Goal: Task Accomplishment & Management: Complete application form

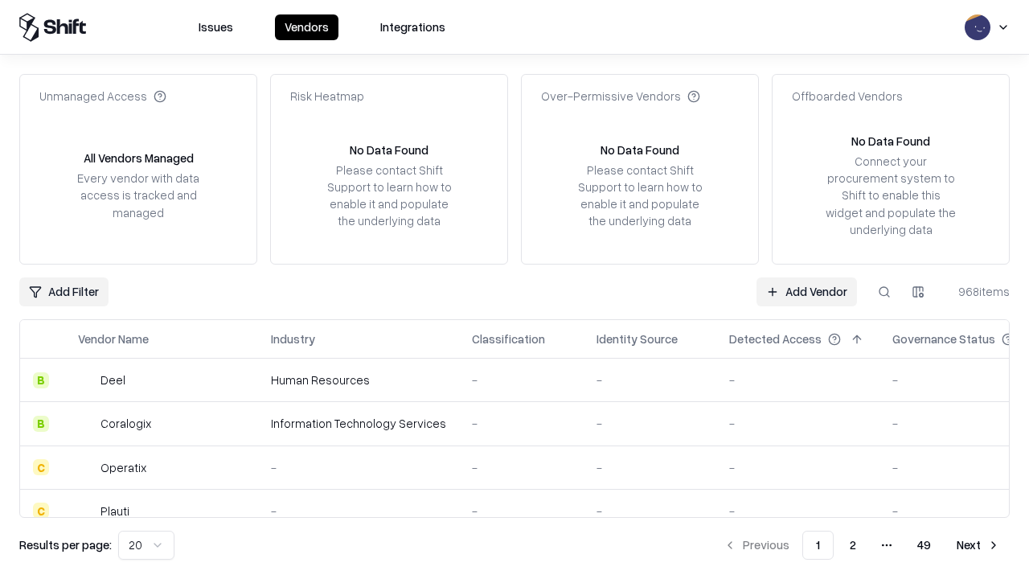
click at [807, 291] on link "Add Vendor" at bounding box center [807, 291] width 101 height 29
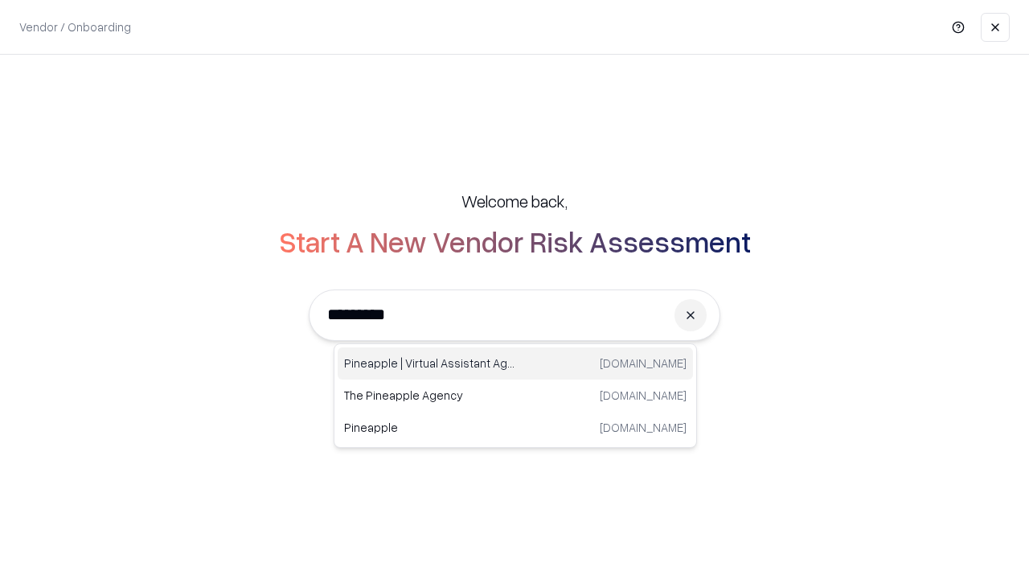
click at [515, 363] on div "Pineapple | Virtual Assistant Agency [DOMAIN_NAME]" at bounding box center [515, 363] width 355 height 32
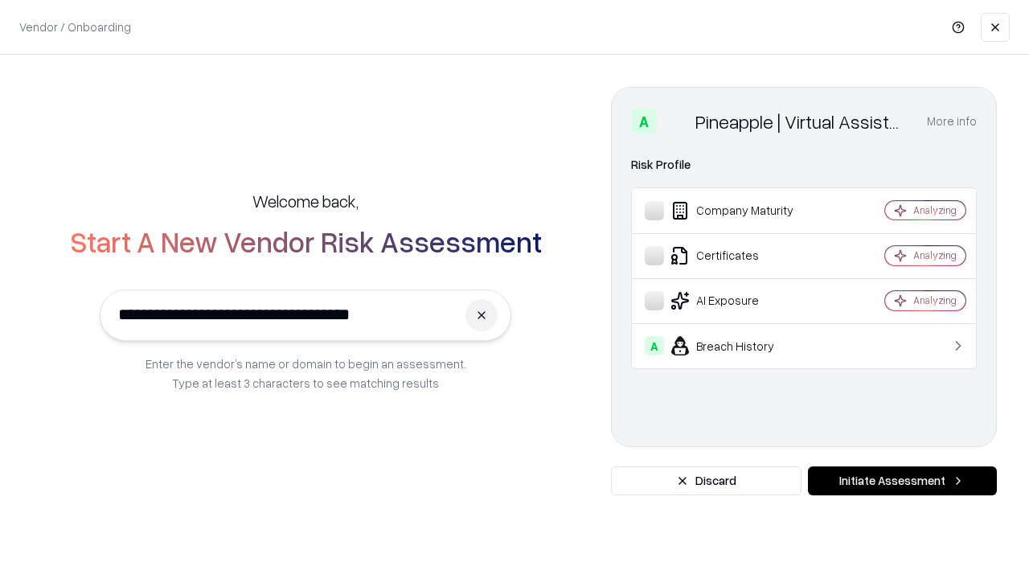
type input "**********"
click at [902, 481] on button "Initiate Assessment" at bounding box center [902, 480] width 189 height 29
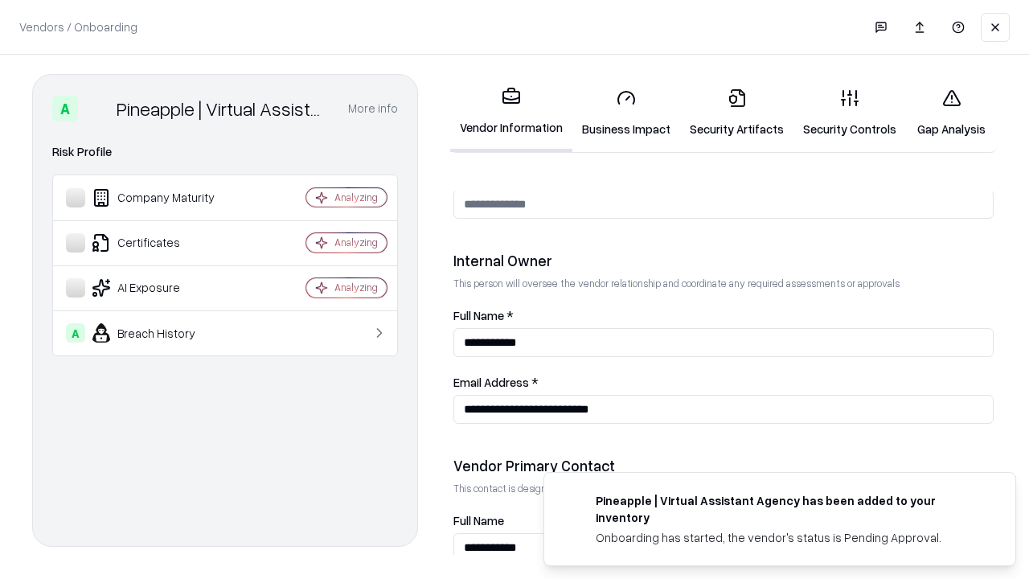
scroll to position [833, 0]
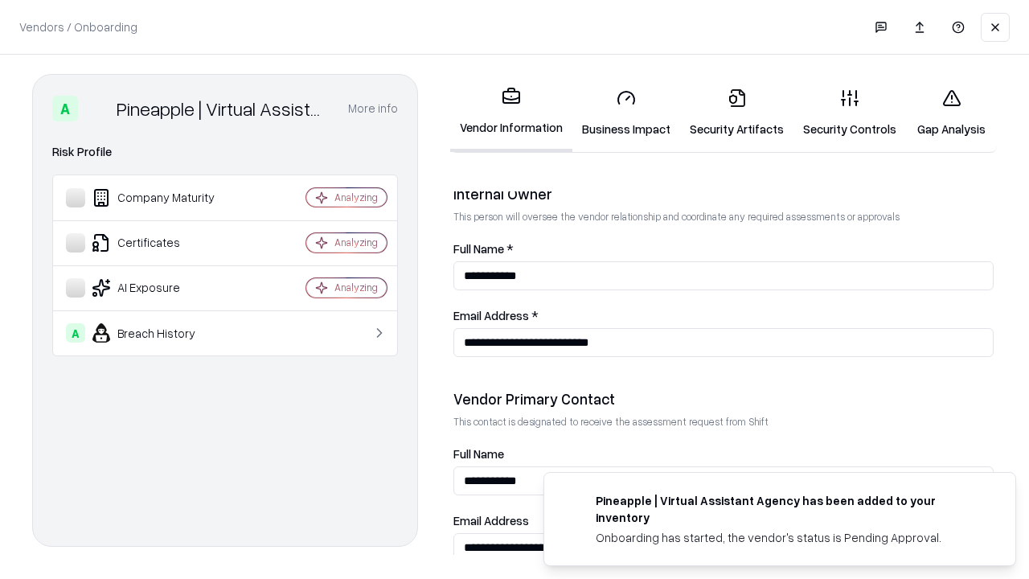
click at [626, 113] on link "Business Impact" at bounding box center [627, 113] width 108 height 75
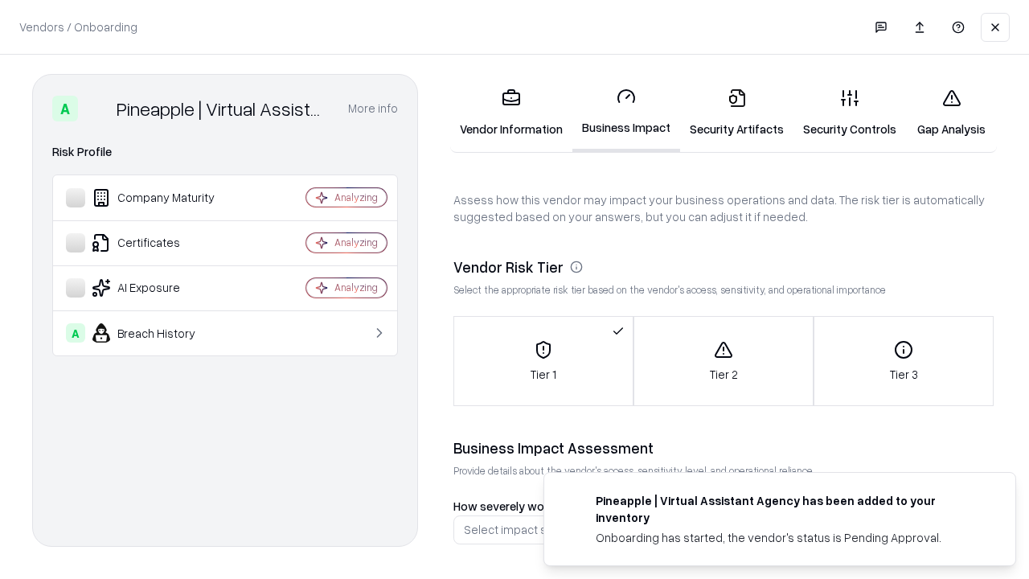
click at [737, 113] on link "Security Artifacts" at bounding box center [736, 113] width 113 height 75
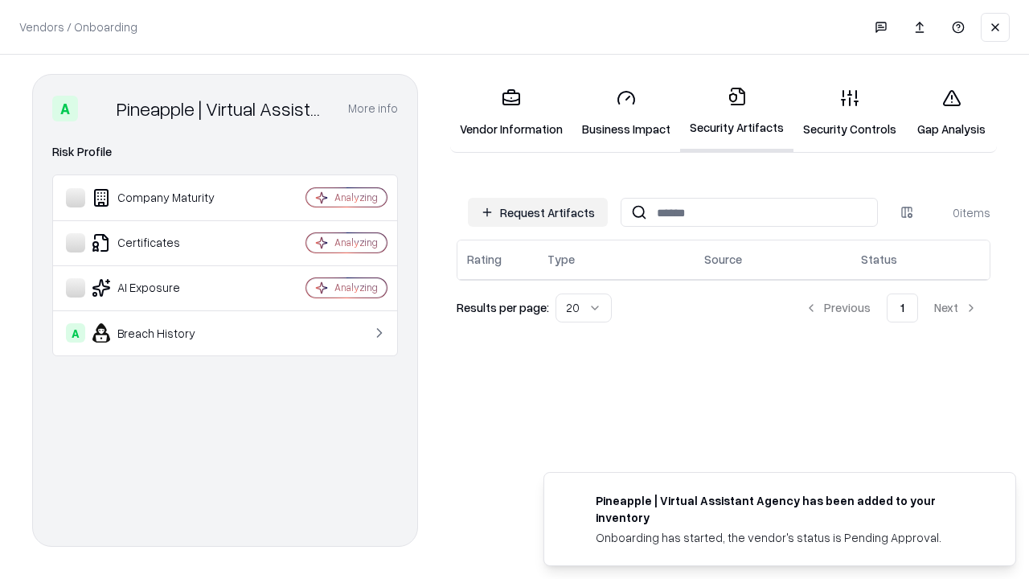
click at [538, 212] on button "Request Artifacts" at bounding box center [538, 212] width 140 height 29
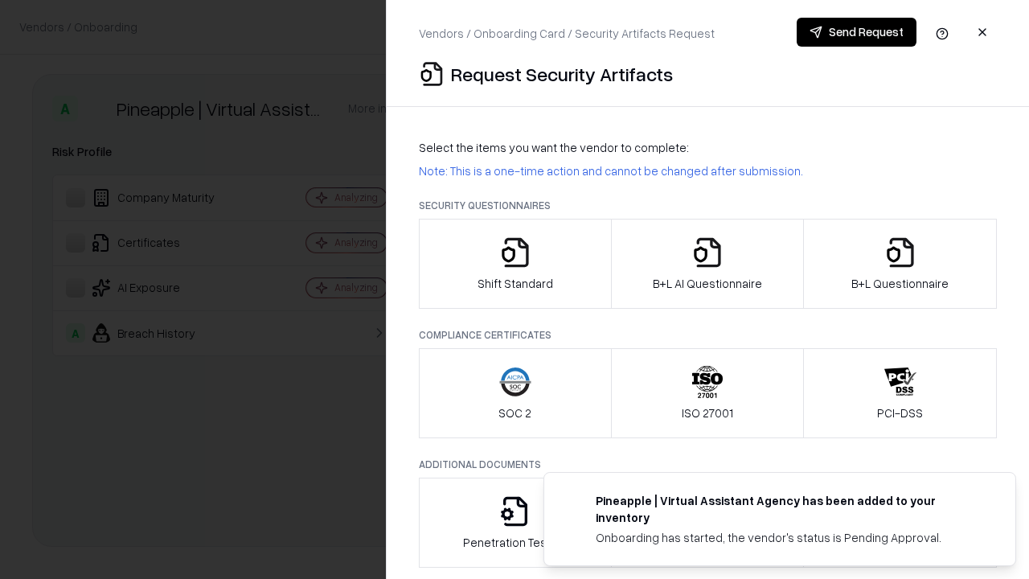
click at [515, 264] on icon "button" at bounding box center [515, 252] width 32 height 32
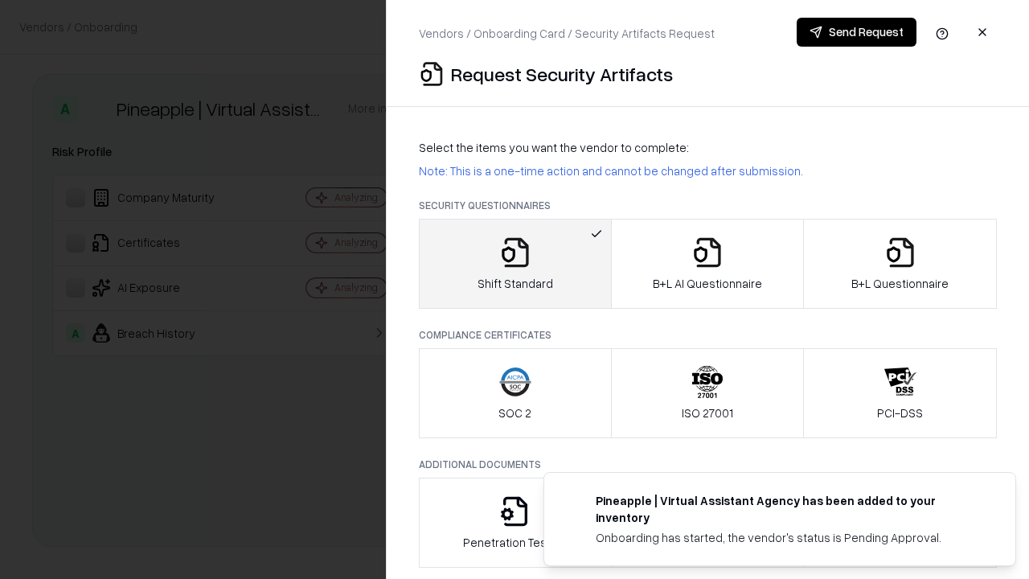
click at [856, 32] on button "Send Request" at bounding box center [857, 32] width 120 height 29
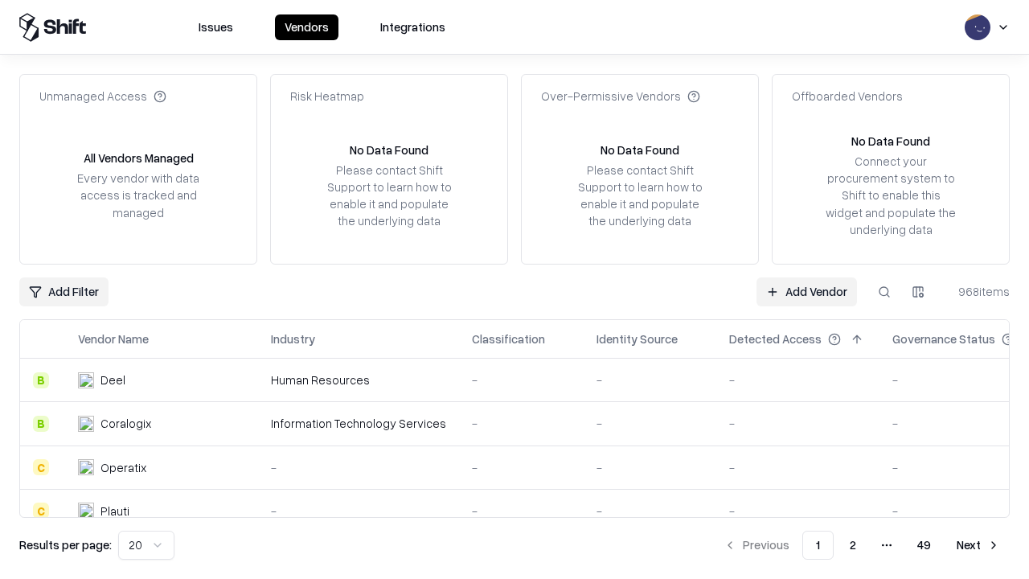
click at [885, 291] on button at bounding box center [884, 291] width 29 height 29
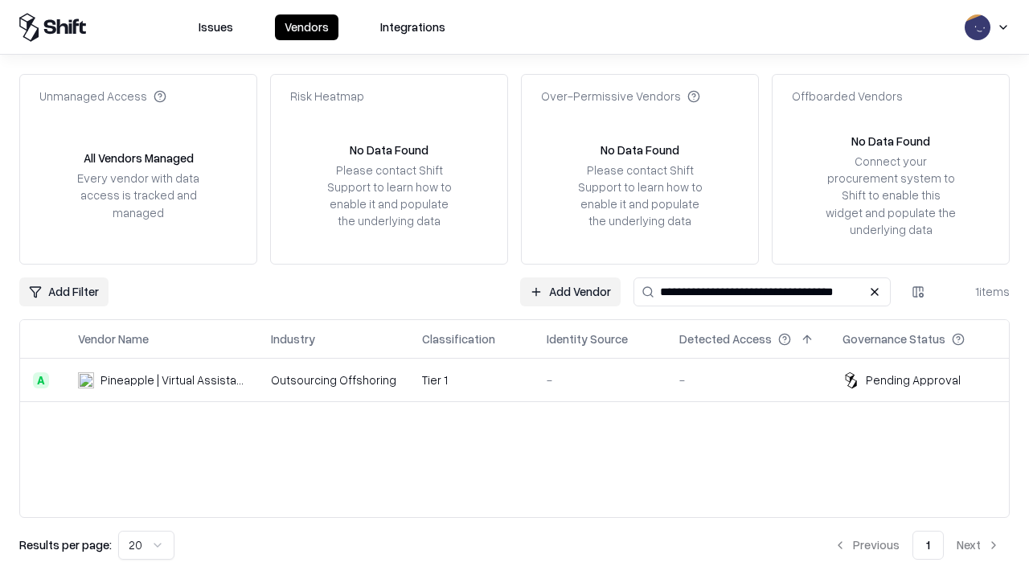
type input "**********"
click at [524, 380] on td "Tier 1" at bounding box center [471, 380] width 125 height 43
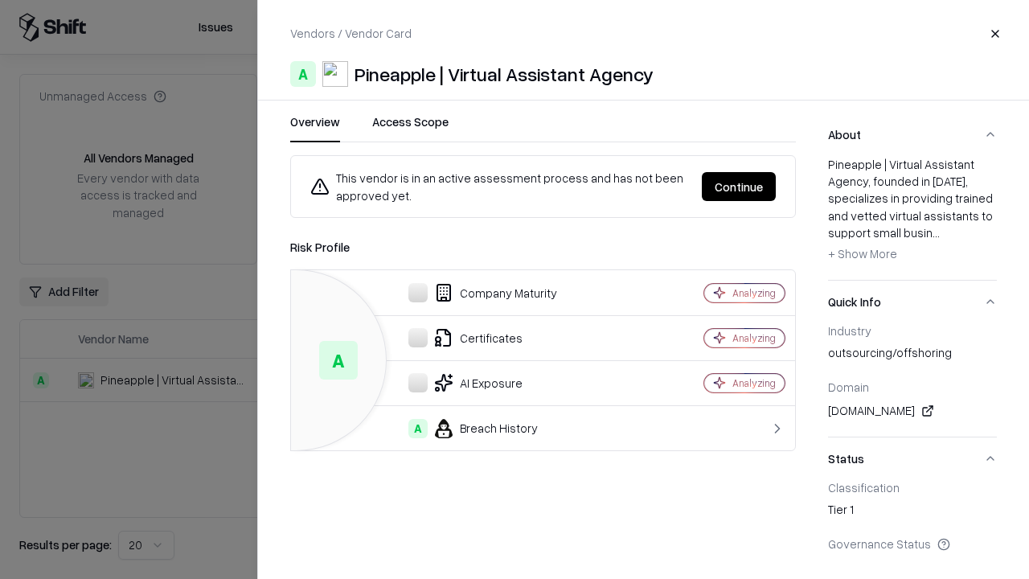
click at [739, 187] on button "Continue" at bounding box center [739, 186] width 74 height 29
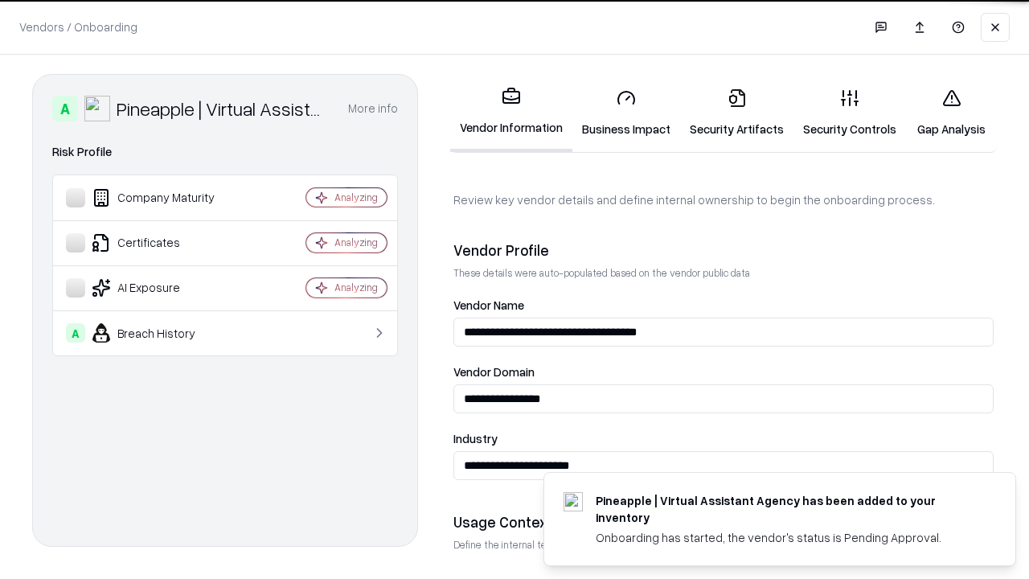
click at [737, 113] on link "Security Artifacts" at bounding box center [736, 113] width 113 height 75
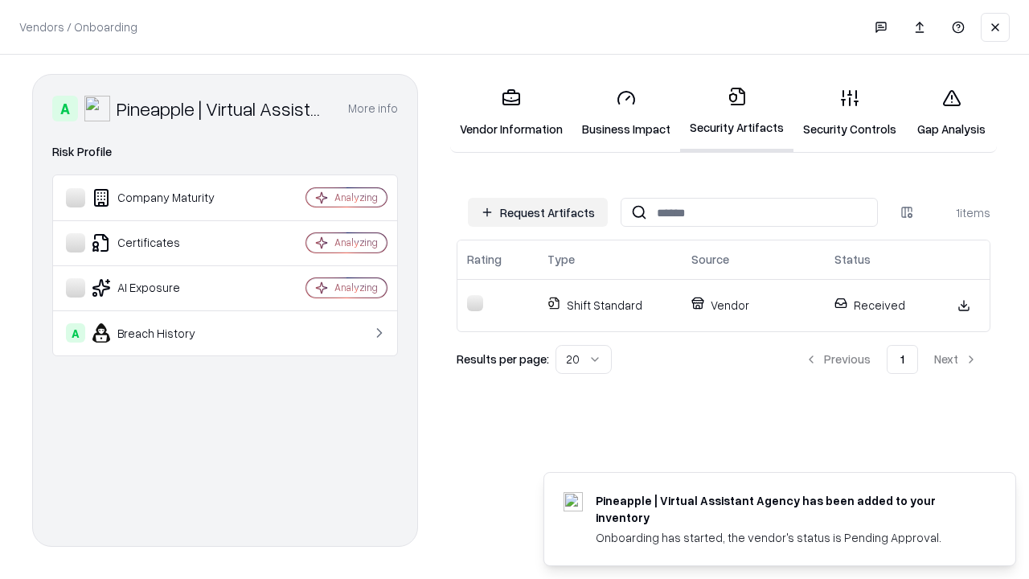
click at [850, 113] on link "Security Controls" at bounding box center [850, 113] width 113 height 75
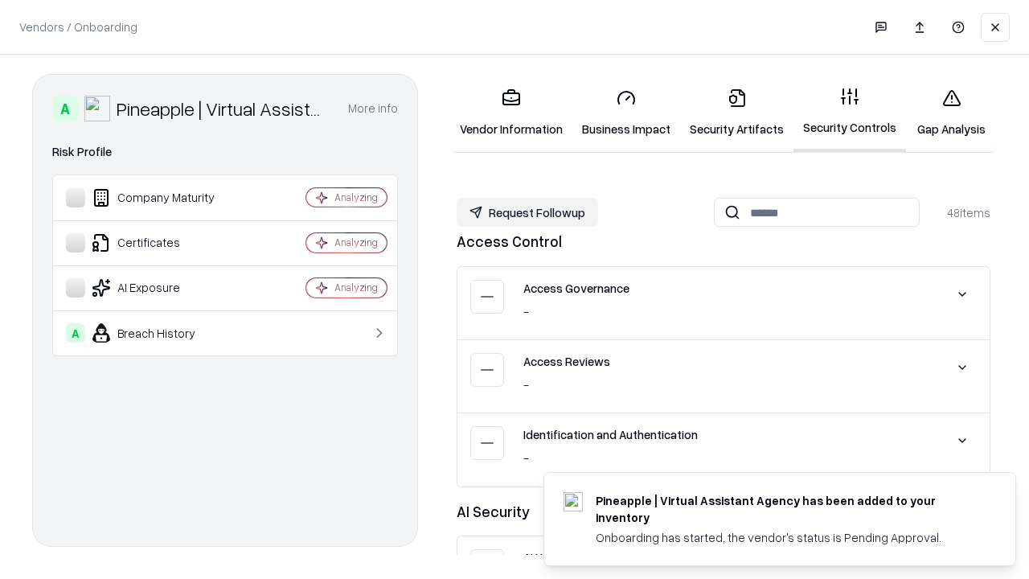
click at [527, 212] on button "Request Followup" at bounding box center [528, 212] width 142 height 29
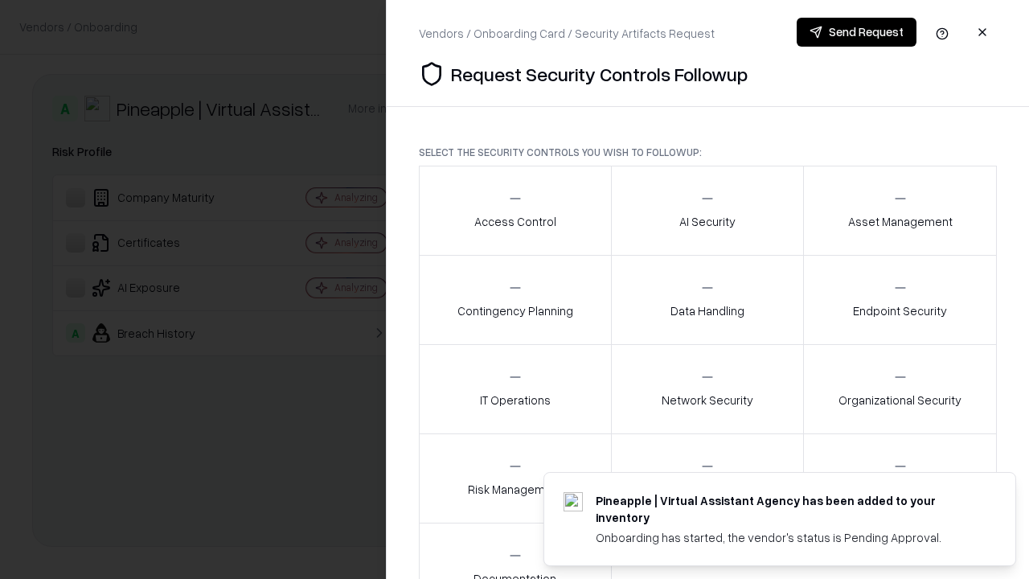
click at [515, 211] on div "Access Control" at bounding box center [515, 210] width 82 height 39
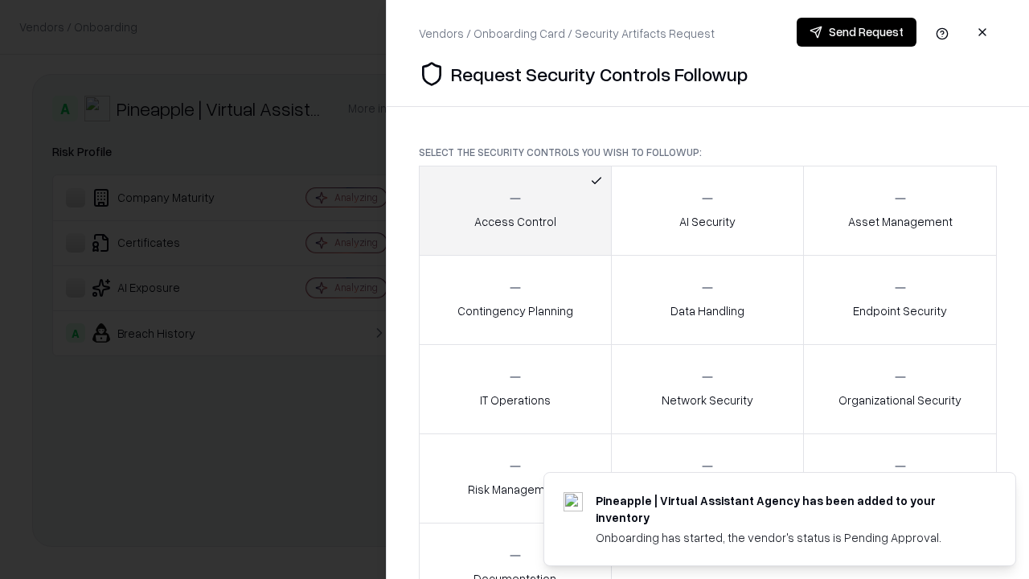
click at [856, 32] on button "Send Request" at bounding box center [857, 32] width 120 height 29
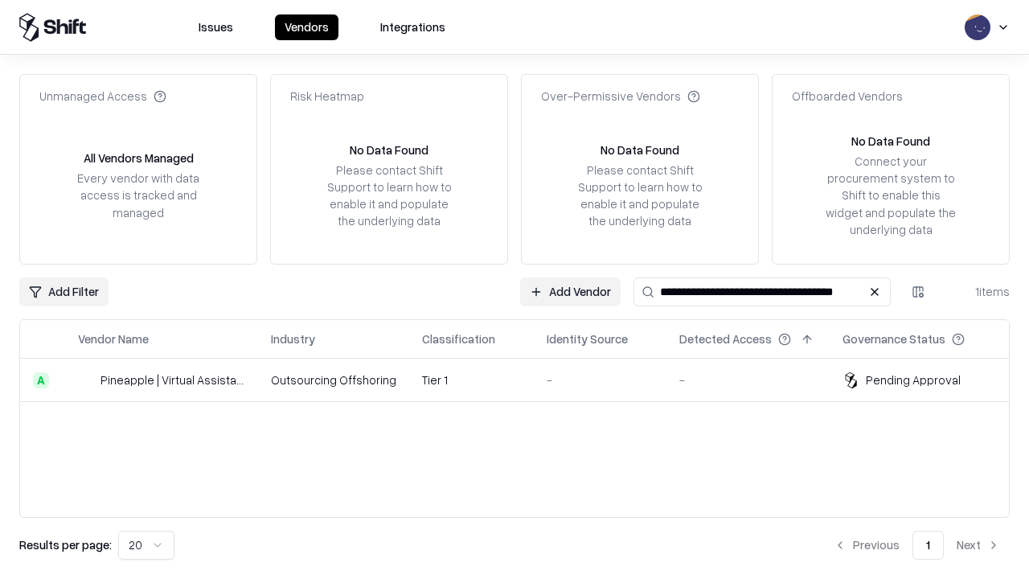
type input "**********"
click at [524, 380] on td "Tier 1" at bounding box center [471, 380] width 125 height 43
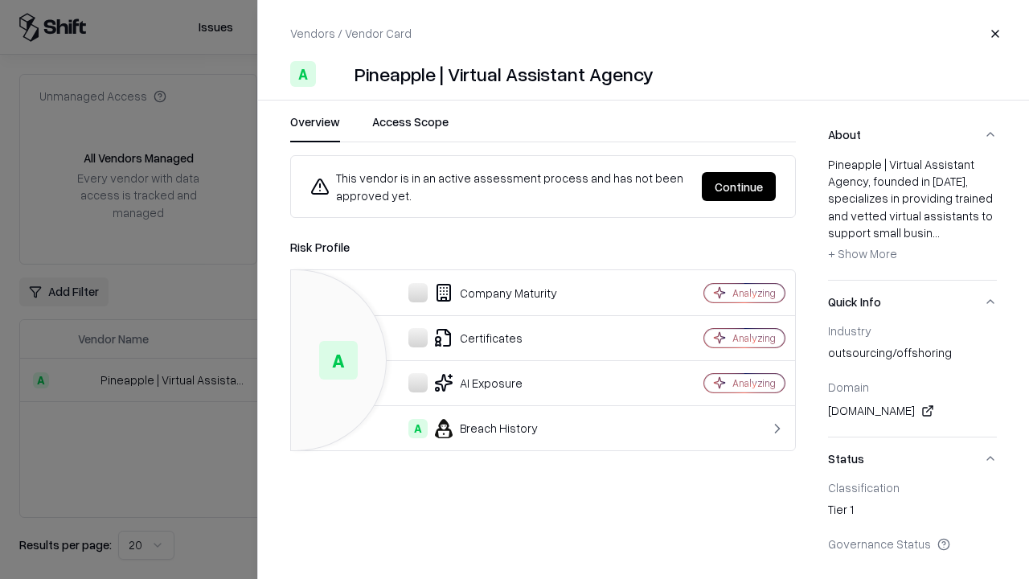
click at [739, 187] on button "Continue" at bounding box center [739, 186] width 74 height 29
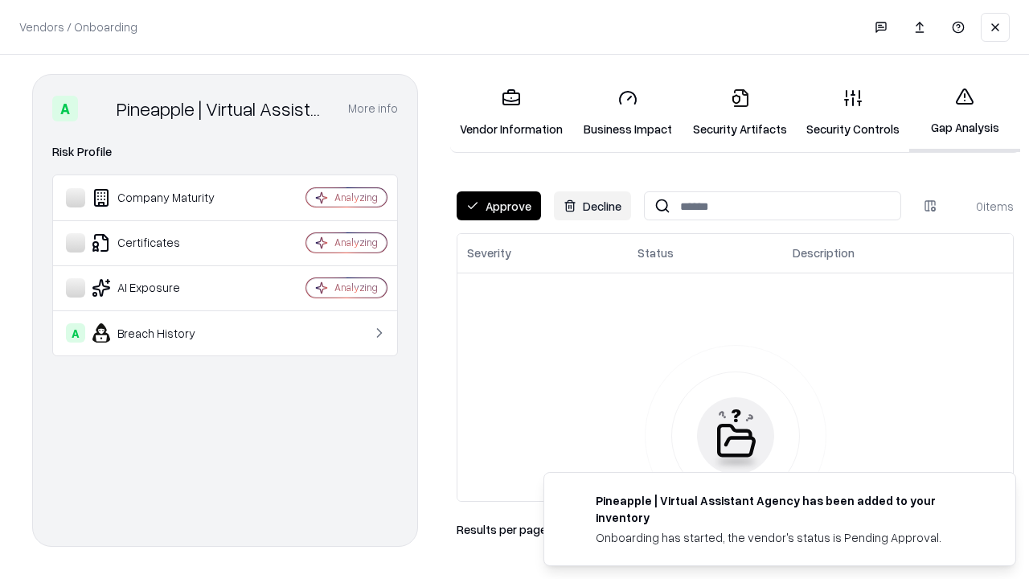
click at [499, 206] on button "Approve" at bounding box center [499, 205] width 84 height 29
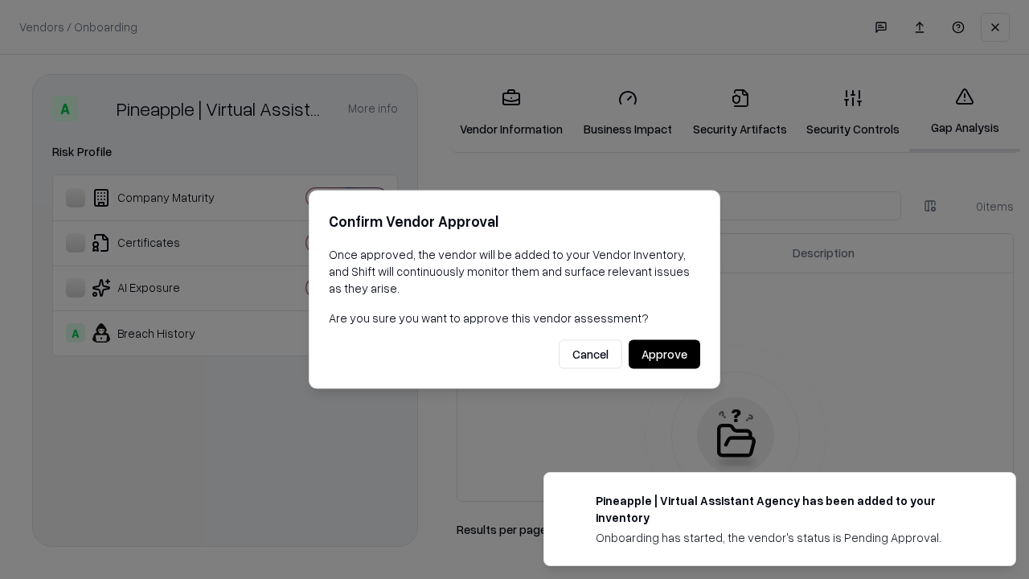
click at [664, 354] on button "Approve" at bounding box center [665, 354] width 72 height 29
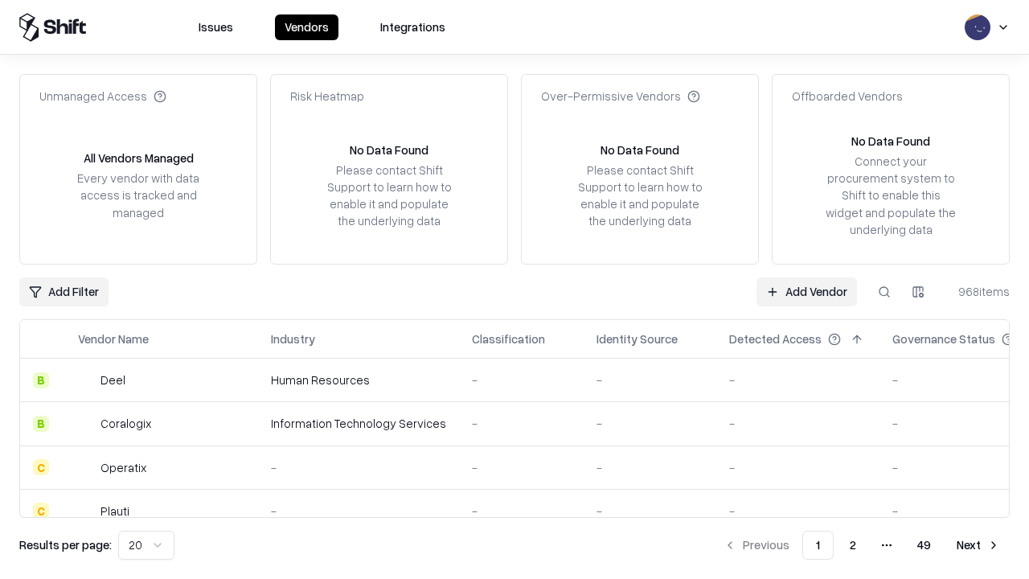
type input "**********"
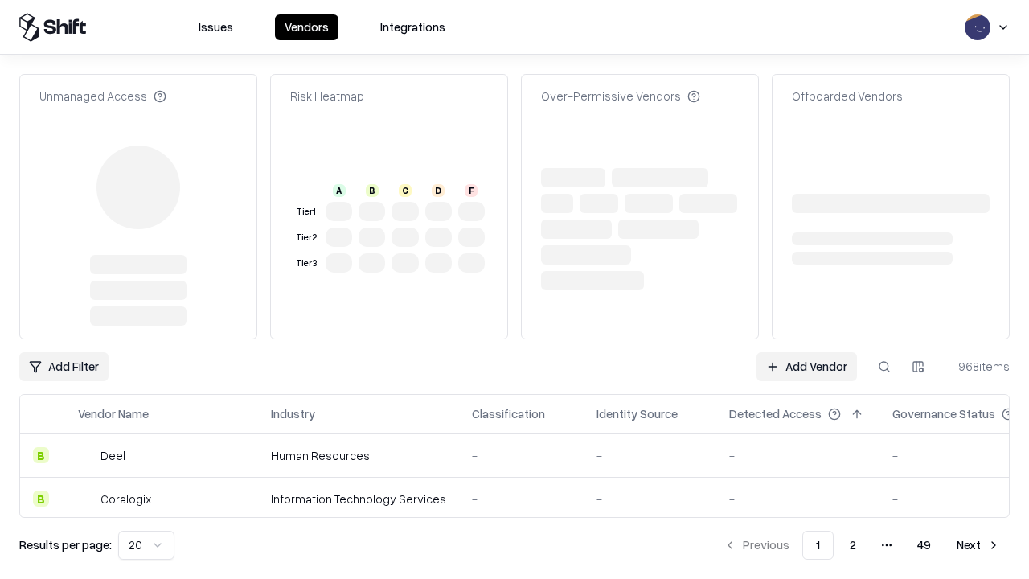
click at [807, 352] on link "Add Vendor" at bounding box center [807, 366] width 101 height 29
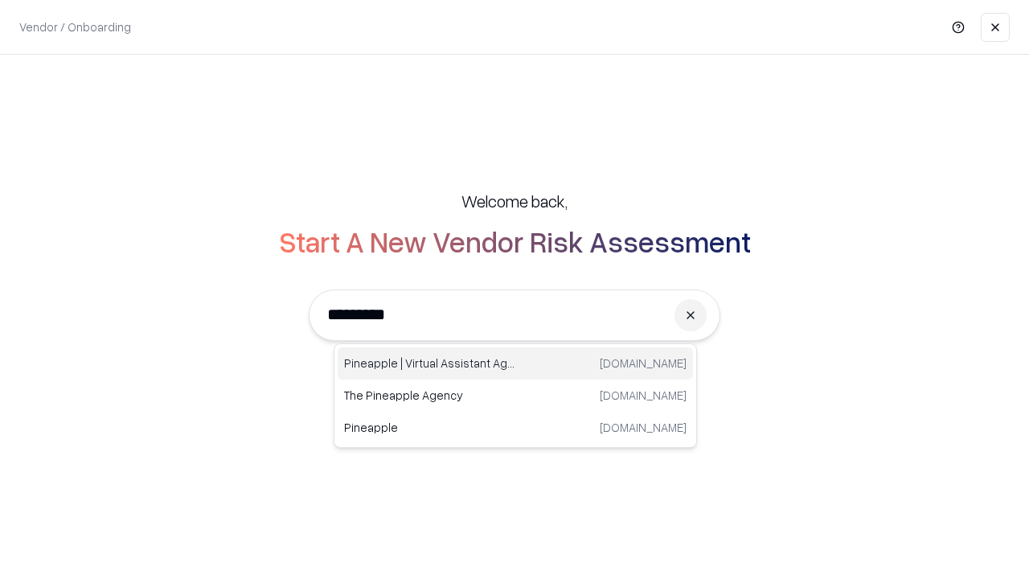
click at [515, 363] on div "Pineapple | Virtual Assistant Agency trypineapple.com" at bounding box center [515, 363] width 355 height 32
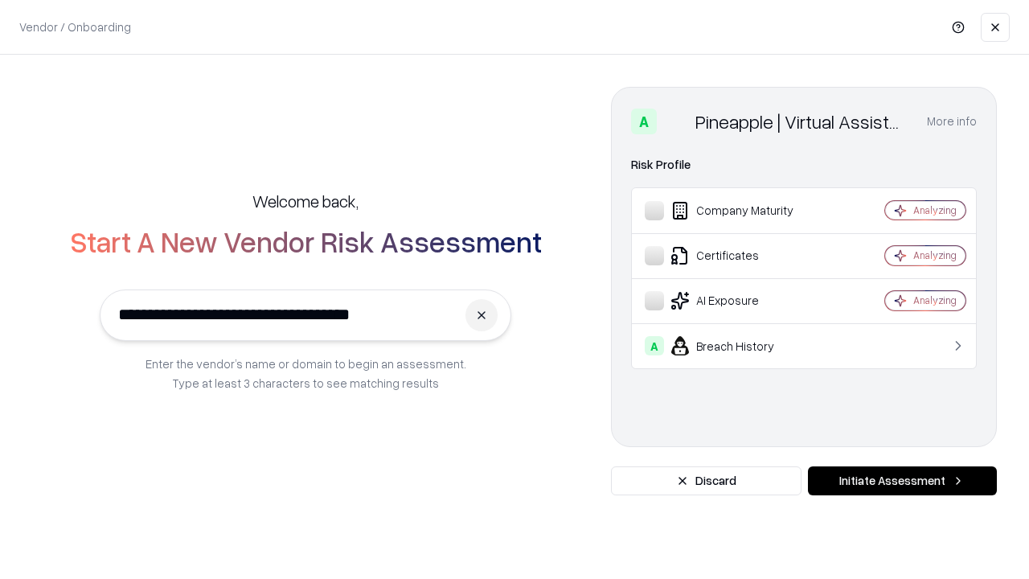
type input "**********"
click at [902, 481] on button "Initiate Assessment" at bounding box center [902, 480] width 189 height 29
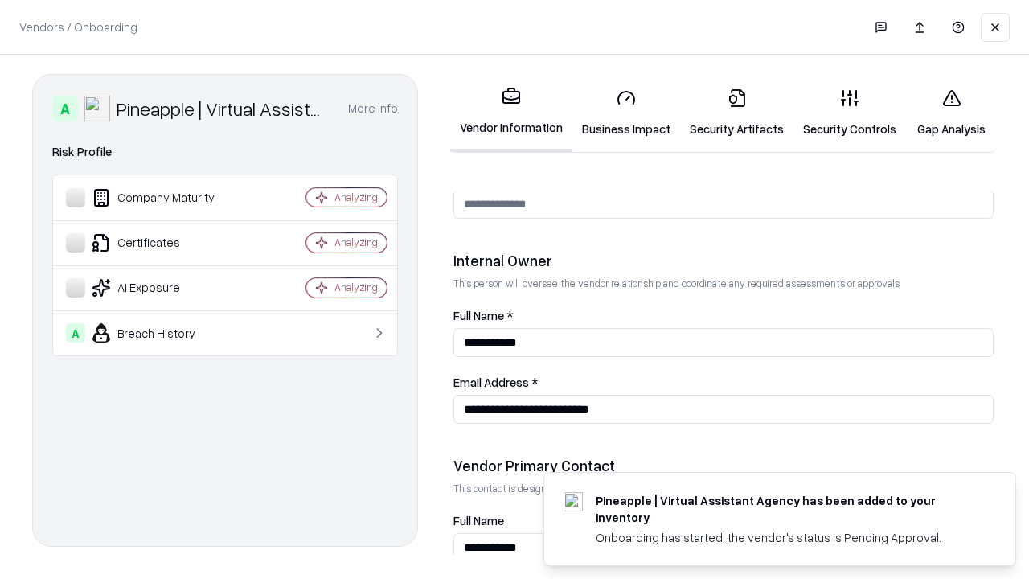
scroll to position [833, 0]
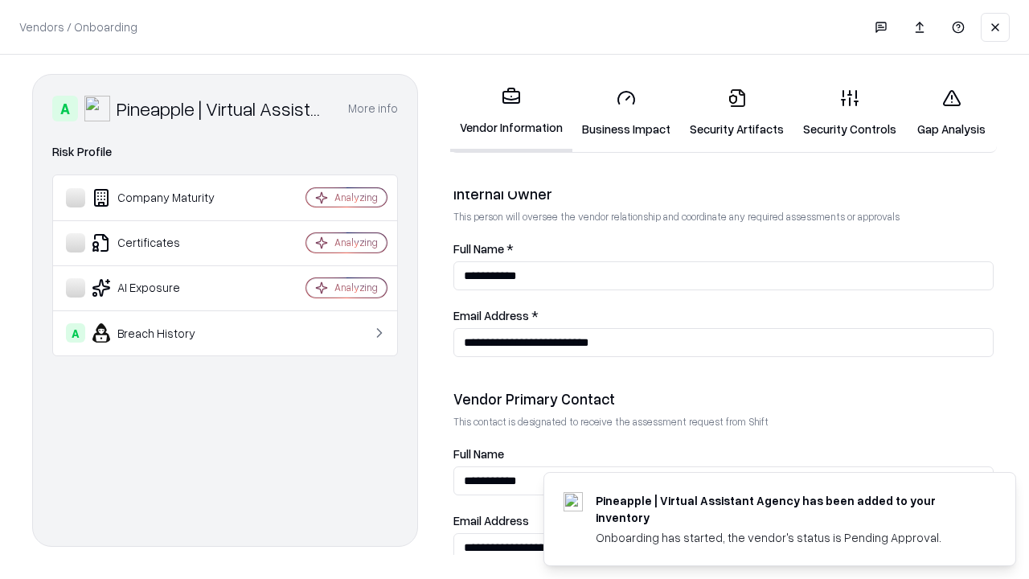
click at [951, 113] on link "Gap Analysis" at bounding box center [951, 113] width 91 height 75
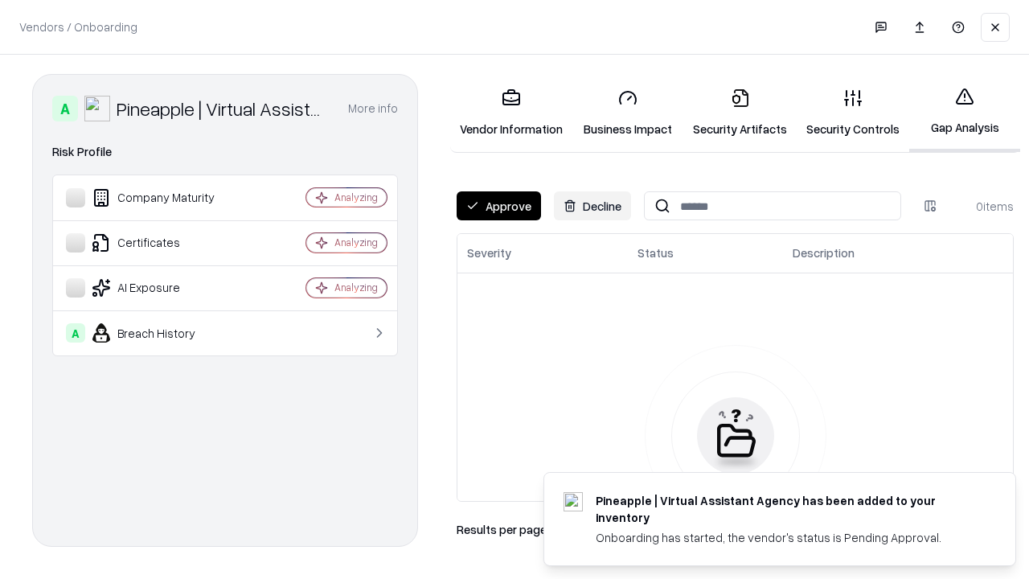
click at [499, 206] on button "Approve" at bounding box center [499, 205] width 84 height 29
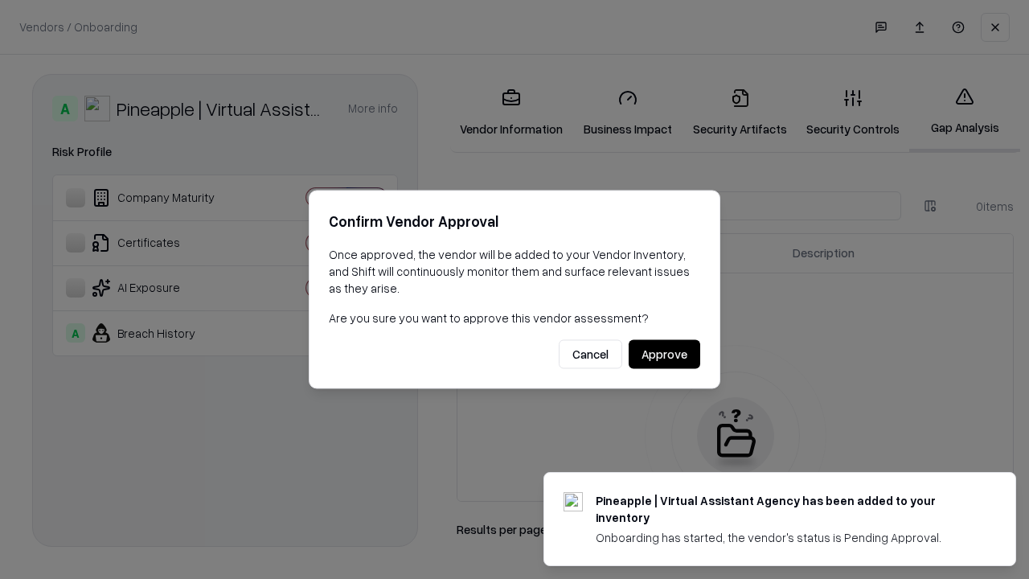
click at [664, 354] on button "Approve" at bounding box center [665, 354] width 72 height 29
